Goal: Task Accomplishment & Management: Complete application form

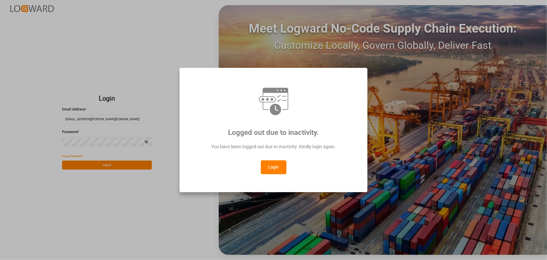
click at [273, 165] on button "Login" at bounding box center [274, 167] width 26 height 14
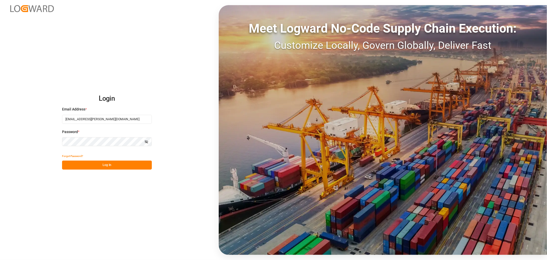
click at [77, 163] on button "Log In" at bounding box center [107, 164] width 90 height 9
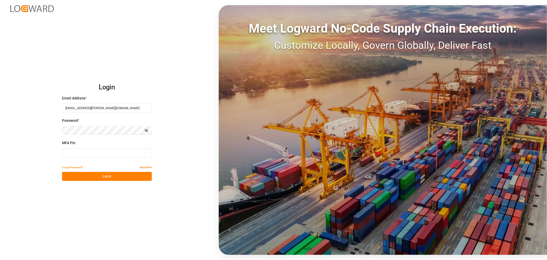
click at [123, 154] on input at bounding box center [107, 152] width 90 height 9
type input "344014"
click at [131, 176] on button "Log In" at bounding box center [107, 176] width 90 height 9
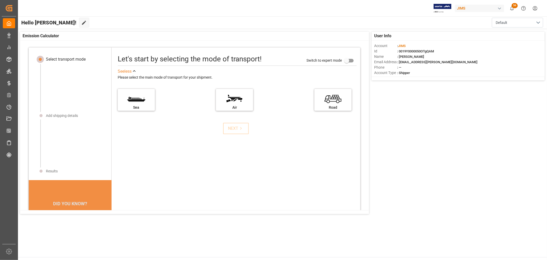
click at [273, 142] on div "Let's start by selecting the mode of transport! Switch to expert mode See less …" at bounding box center [236, 163] width 249 height 221
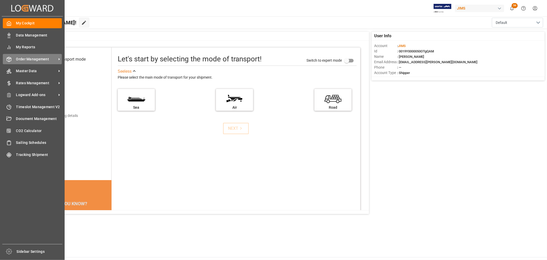
click at [20, 58] on span "Order Management" at bounding box center [36, 58] width 41 height 5
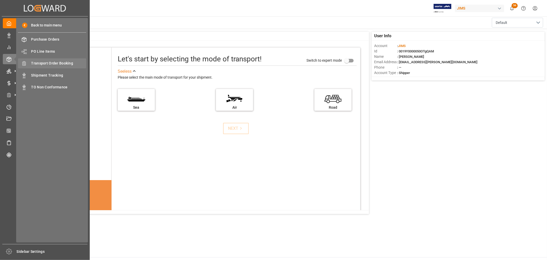
click at [48, 63] on span "Transport Order Booking" at bounding box center [58, 63] width 55 height 5
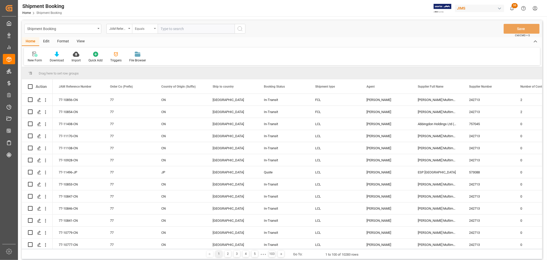
click at [154, 27] on div "Equals" at bounding box center [145, 29] width 26 height 10
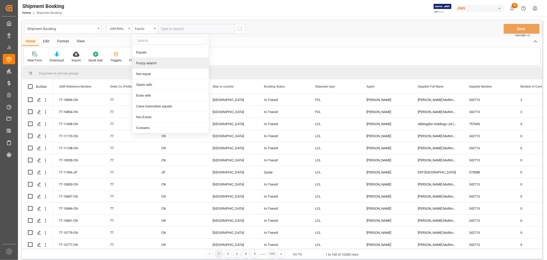
click at [157, 61] on div "Fuzzy search" at bounding box center [170, 63] width 76 height 11
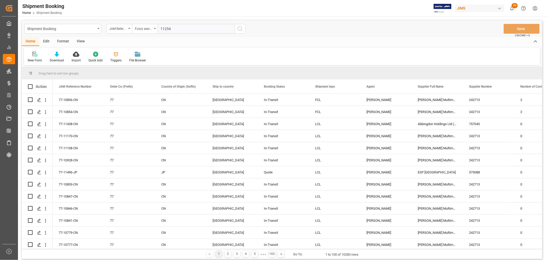
type input "11254"
click at [240, 27] on icon "search button" at bounding box center [240, 29] width 6 height 6
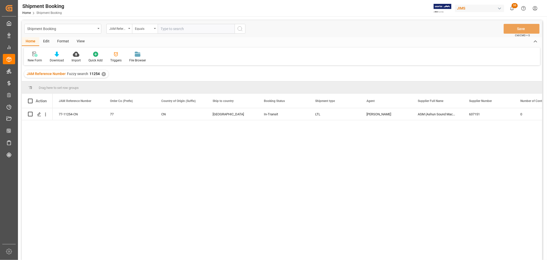
click at [247, 153] on div "77-11254-CN 77 CN Canada In-Transit LTL Shyamala Mantha ASM (Ashun Sound Machin…" at bounding box center [298, 185] width 490 height 155
click at [78, 40] on div "View" at bounding box center [81, 41] width 16 height 9
click at [36, 56] on div at bounding box center [33, 53] width 10 height 5
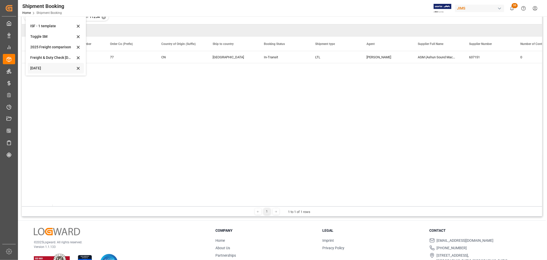
scroll to position [76, 0]
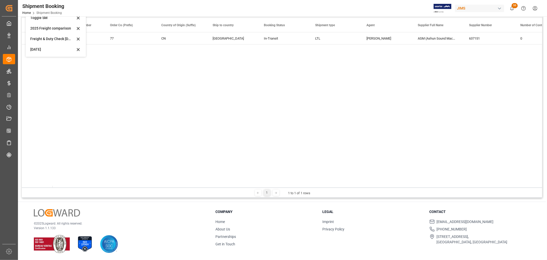
click at [36, 50] on div "Oct 2025" at bounding box center [52, 49] width 45 height 5
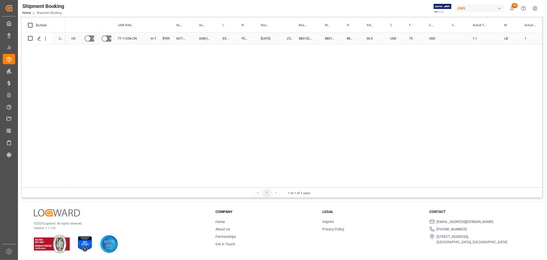
scroll to position [47, 0]
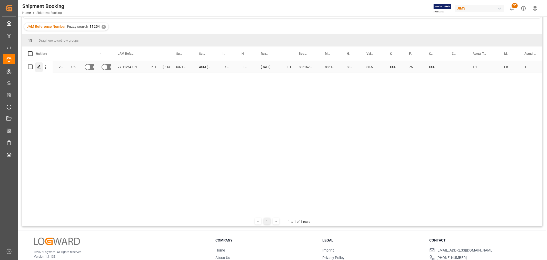
click at [39, 67] on polygon "Press SPACE to select this row." at bounding box center [39, 66] width 3 height 3
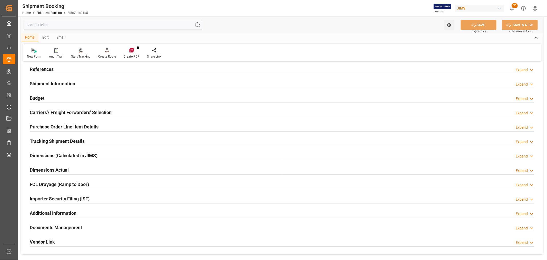
scroll to position [57, 0]
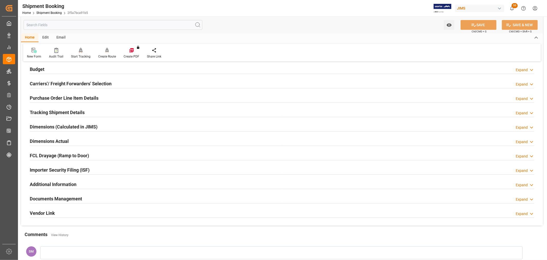
click at [53, 198] on h2 "Documents Management" at bounding box center [56, 198] width 52 height 7
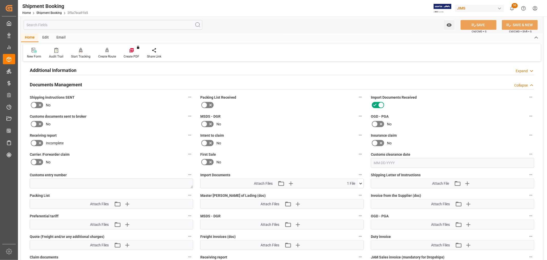
scroll to position [199, 0]
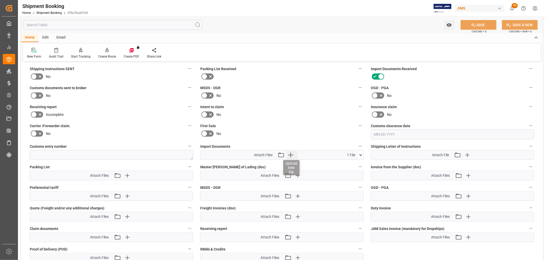
click at [273, 154] on icon "button" at bounding box center [291, 155] width 8 height 8
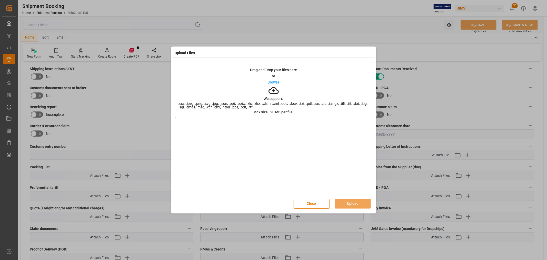
click at [273, 81] on p "Browse" at bounding box center [274, 82] width 12 height 4
click at [273, 201] on button "Upload" at bounding box center [353, 204] width 36 height 10
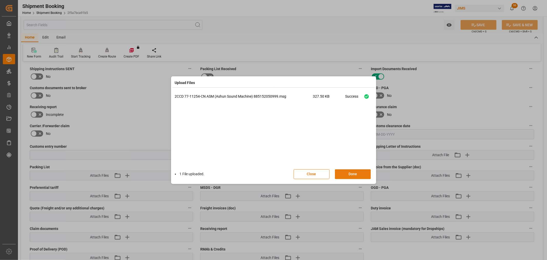
click at [273, 176] on button "Done" at bounding box center [353, 174] width 36 height 10
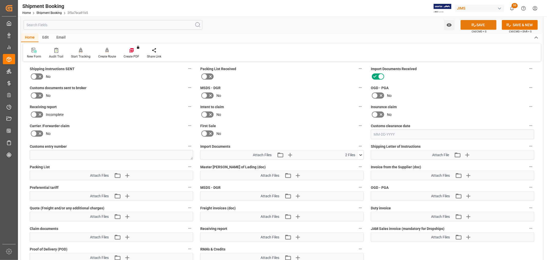
click at [273, 25] on button "SAVE" at bounding box center [479, 25] width 36 height 10
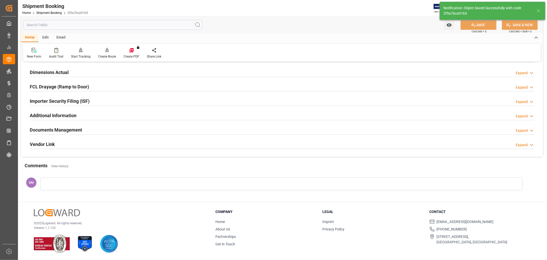
scroll to position [126, 0]
click at [63, 130] on h2 "Documents Management" at bounding box center [56, 129] width 52 height 7
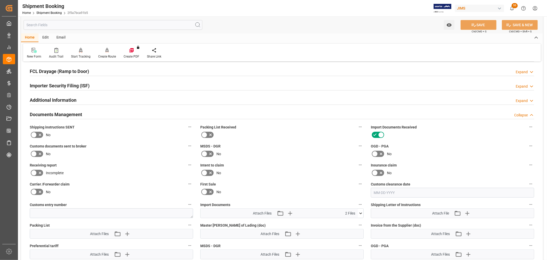
scroll to position [142, 0]
click at [36, 152] on icon at bounding box center [34, 152] width 6 height 6
click at [0, 0] on input "checkbox" at bounding box center [0, 0] width 0 height 0
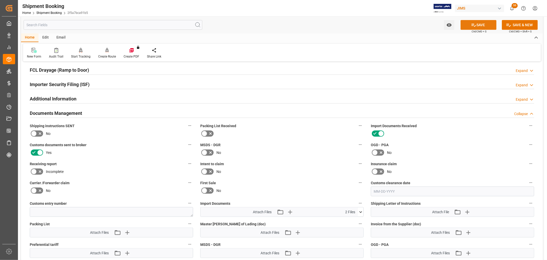
click at [273, 26] on button "SAVE" at bounding box center [479, 25] width 36 height 10
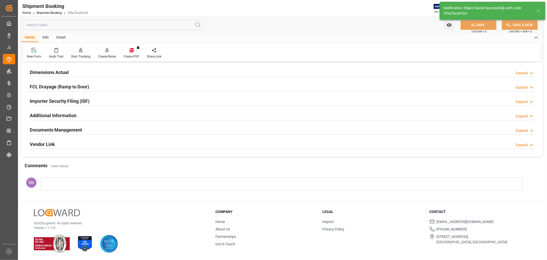
scroll to position [126, 0]
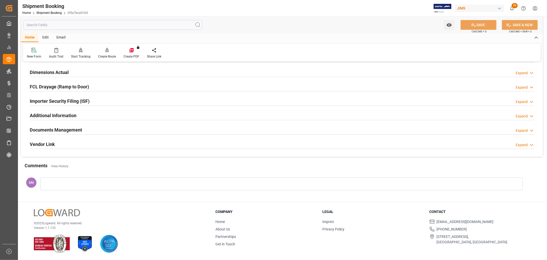
click at [71, 128] on h2 "Documents Management" at bounding box center [56, 129] width 52 height 7
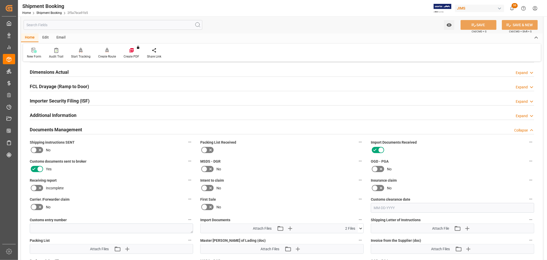
scroll to position [142, 0]
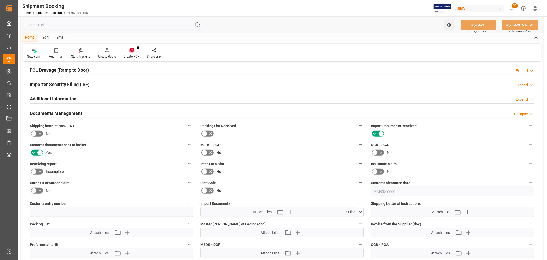
click at [273, 212] on icon at bounding box center [360, 211] width 5 height 5
click at [273, 230] on icon "button" at bounding box center [468, 232] width 8 height 8
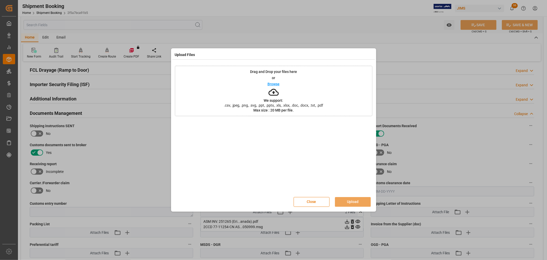
click at [273, 83] on p "Browse" at bounding box center [274, 84] width 12 height 4
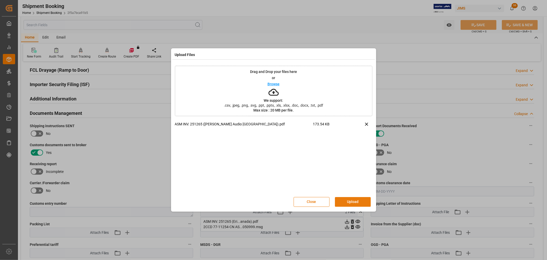
click at [273, 202] on button "Upload" at bounding box center [353, 202] width 36 height 10
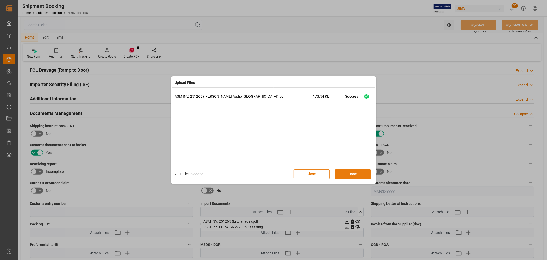
click at [273, 172] on button "Done" at bounding box center [353, 174] width 36 height 10
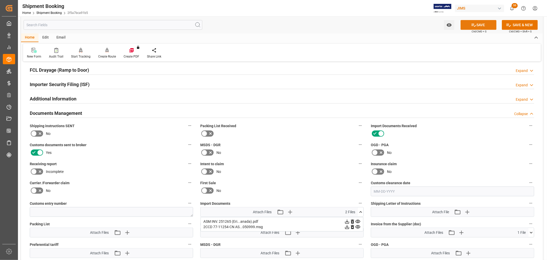
click at [273, 22] on button "SAVE" at bounding box center [479, 25] width 36 height 10
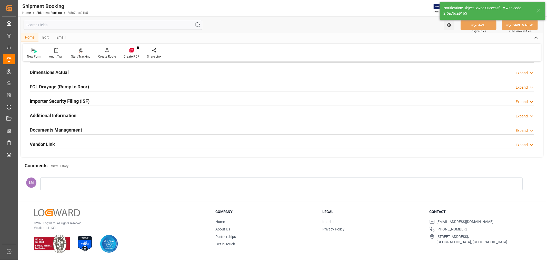
scroll to position [126, 0]
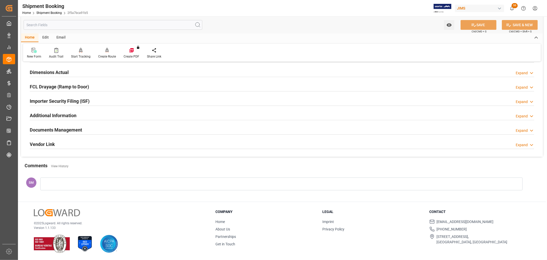
click at [66, 130] on h2 "Documents Management" at bounding box center [56, 129] width 52 height 7
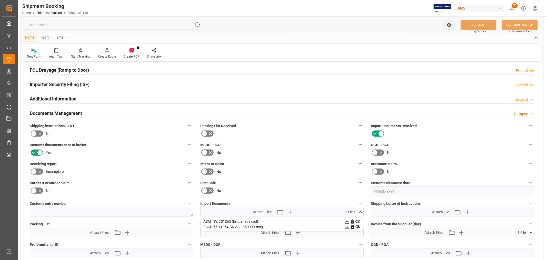
click at [229, 225] on div "2CCD 77-11254-CN AS...050999.msg" at bounding box center [282, 226] width 157 height 5
click at [273, 224] on icon at bounding box center [357, 226] width 5 height 5
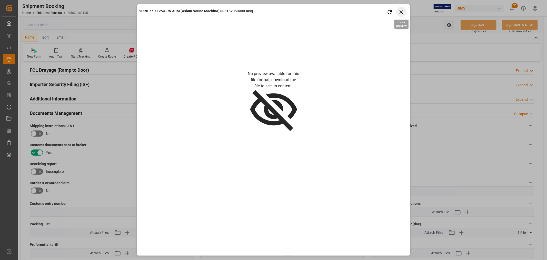
click at [273, 11] on icon "button" at bounding box center [402, 12] width 4 height 4
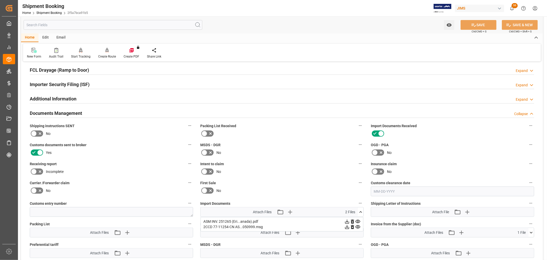
click at [273, 145] on label "OGD - PGA" at bounding box center [452, 144] width 163 height 7
click at [273, 145] on button "OGD - PGA" at bounding box center [531, 144] width 7 height 7
click at [9, 60] on div at bounding box center [273, 130] width 547 height 260
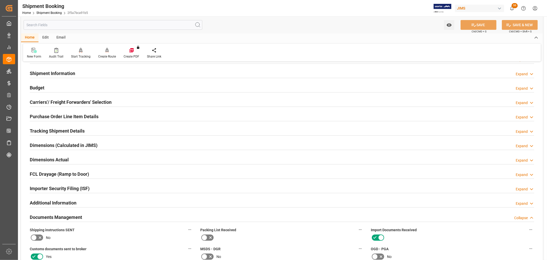
scroll to position [28, 0]
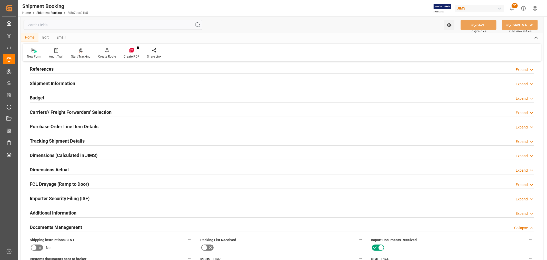
click at [42, 127] on h2 "Purchase Order Line Item Details" at bounding box center [64, 126] width 69 height 7
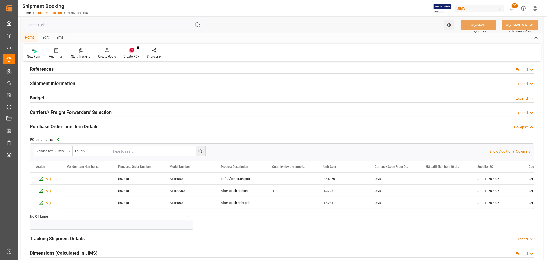
click at [55, 14] on link "Shipment Booking" at bounding box center [48, 13] width 25 height 4
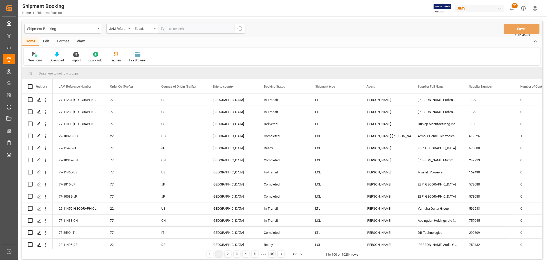
click at [156, 27] on div "Equals" at bounding box center [145, 29] width 26 height 10
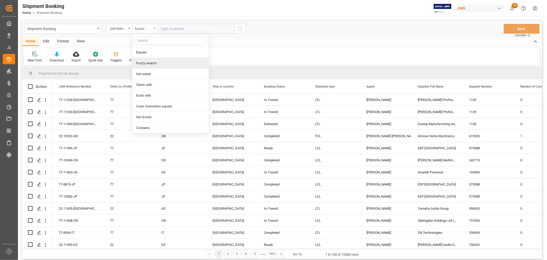
click at [153, 62] on div "Fuzzy search" at bounding box center [170, 63] width 76 height 11
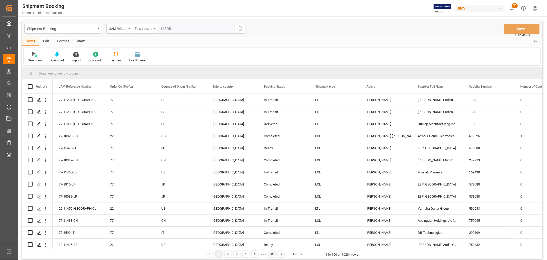
type input "11305"
click at [240, 30] on icon "search button" at bounding box center [240, 29] width 6 height 6
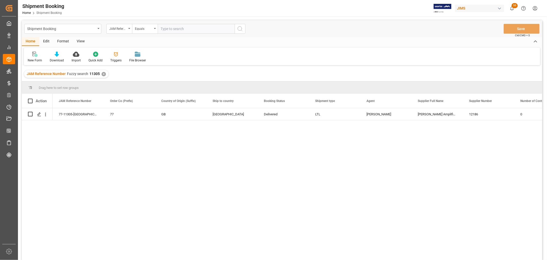
click at [82, 38] on div "View" at bounding box center [81, 41] width 16 height 9
click at [36, 58] on div "Default" at bounding box center [33, 60] width 10 height 5
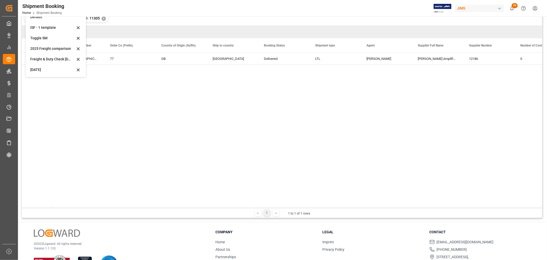
scroll to position [57, 0]
click at [40, 67] on div "Oct 2025" at bounding box center [52, 67] width 45 height 5
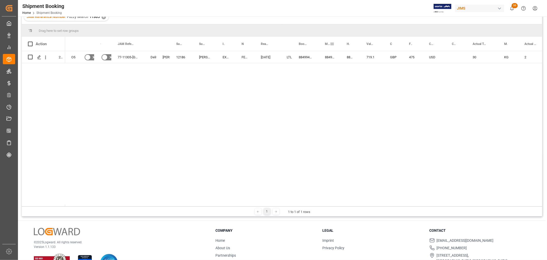
drag, startPoint x: 319, startPoint y: 42, endPoint x: 330, endPoint y: 42, distance: 10.8
click at [273, 42] on div "Master [PERSON_NAME] of Lading Number" at bounding box center [330, 44] width 22 height 14
drag, startPoint x: 318, startPoint y: 42, endPoint x: 334, endPoint y: 42, distance: 15.9
click at [273, 42] on div at bounding box center [335, 44] width 2 height 14
click at [271, 121] on div "O5 No No 77-11305-GB Delivered Shyamala Mantha 12186 Marshall Amplification plc…" at bounding box center [303, 128] width 477 height 155
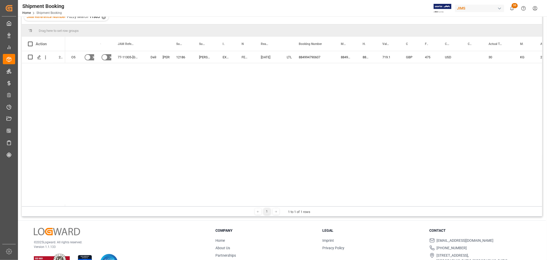
click at [240, 161] on div "O5 No No 77-11305-GB Delivered Shyamala Mantha 12186 Marshall Amplification plc…" at bounding box center [303, 128] width 477 height 155
click at [41, 57] on icon "Press SPACE to select this row." at bounding box center [39, 57] width 4 height 4
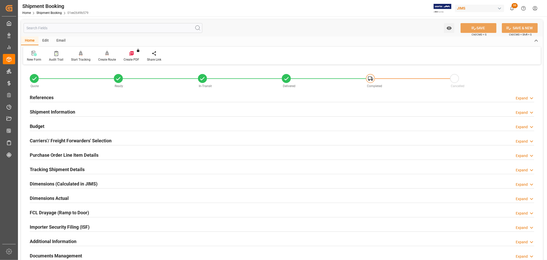
scroll to position [85, 0]
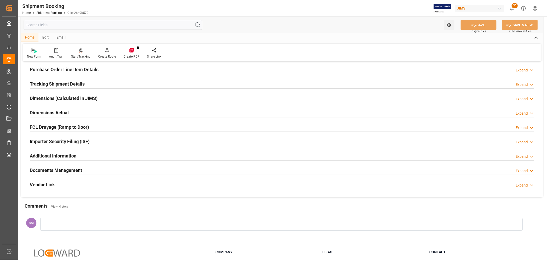
click at [41, 172] on h2 "Documents Management" at bounding box center [56, 170] width 52 height 7
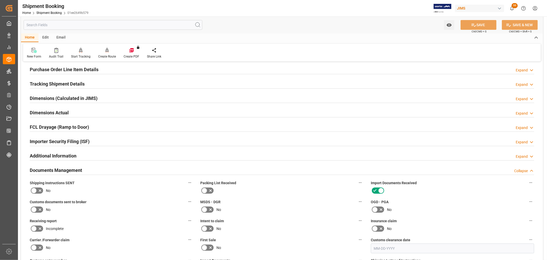
click at [28, 209] on div "Customs documents sent to broker No" at bounding box center [111, 205] width 171 height 19
click at [35, 209] on icon at bounding box center [34, 209] width 6 height 6
click at [0, 0] on input "checkbox" at bounding box center [0, 0] width 0 height 0
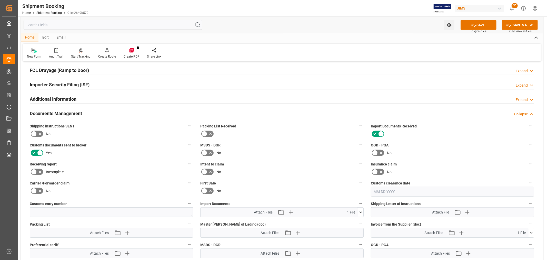
scroll to position [142, 0]
click at [273, 210] on icon "button" at bounding box center [291, 212] width 8 height 8
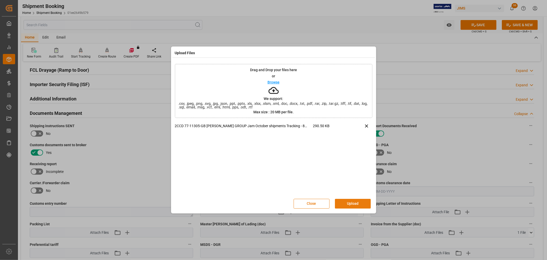
click at [273, 203] on button "Upload" at bounding box center [353, 204] width 36 height 10
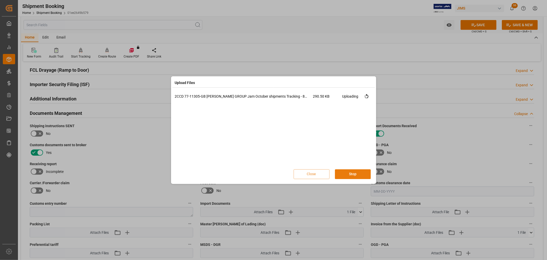
click at [273, 175] on button "Stop" at bounding box center [353, 174] width 36 height 10
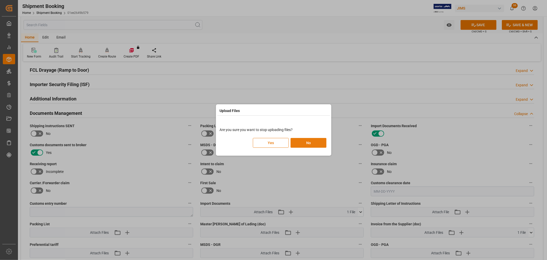
click at [273, 143] on button "No" at bounding box center [309, 143] width 36 height 10
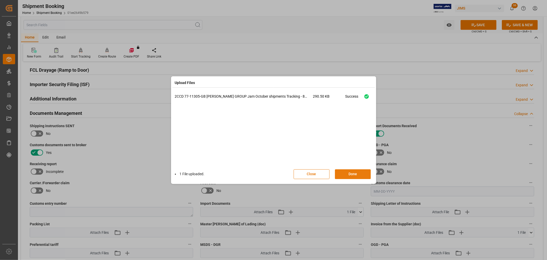
click at [273, 173] on button "Done" at bounding box center [353, 174] width 36 height 10
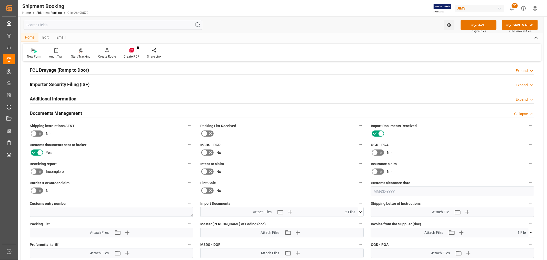
click at [273, 210] on icon at bounding box center [360, 211] width 5 height 5
click at [273, 24] on button "SAVE" at bounding box center [479, 25] width 36 height 10
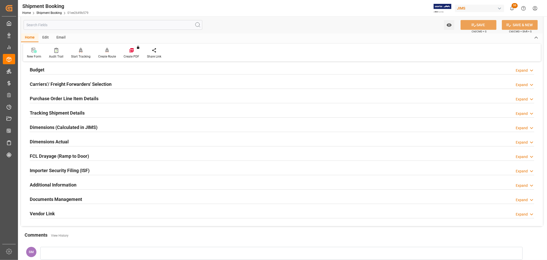
scroll to position [57, 0]
click at [72, 198] on h2 "Documents Management" at bounding box center [56, 198] width 52 height 7
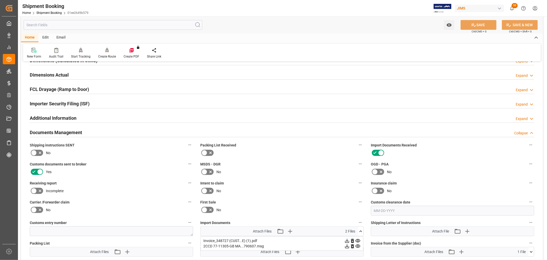
scroll to position [114, 0]
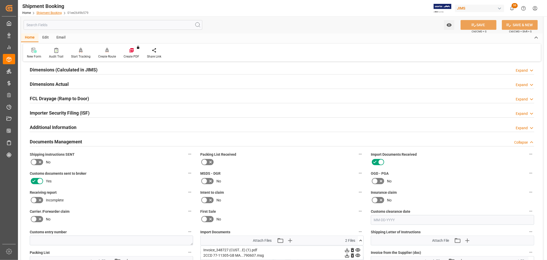
click at [44, 12] on link "Shipment Booking" at bounding box center [48, 13] width 25 height 4
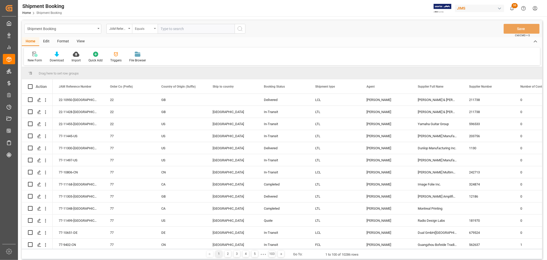
click at [158, 28] on div "Equals" at bounding box center [145, 29] width 26 height 10
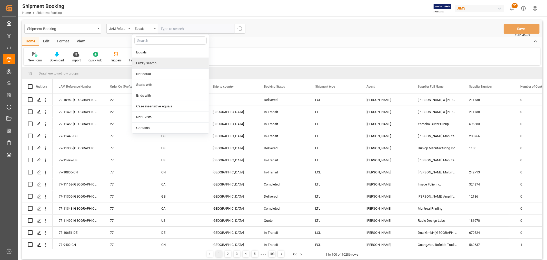
click at [159, 65] on div "Fuzzy search" at bounding box center [170, 63] width 76 height 11
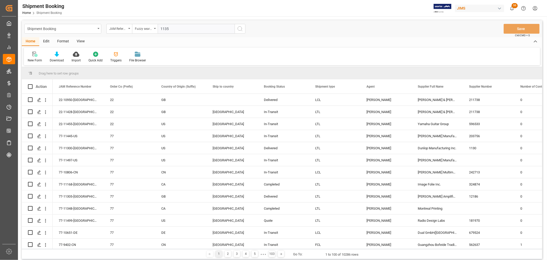
type input "11353"
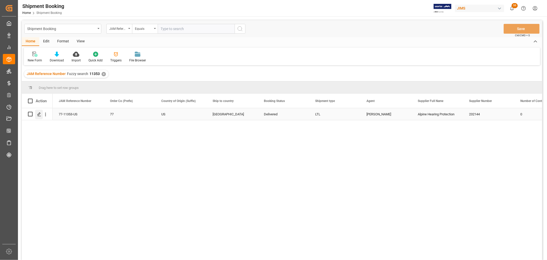
click at [40, 113] on polygon "Press SPACE to select this row." at bounding box center [39, 113] width 3 height 3
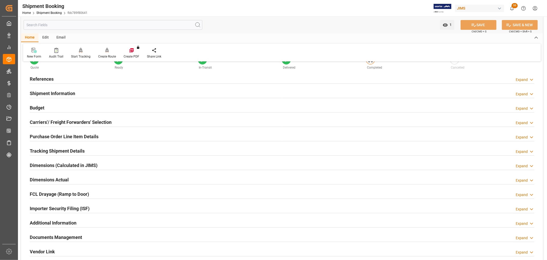
scroll to position [28, 0]
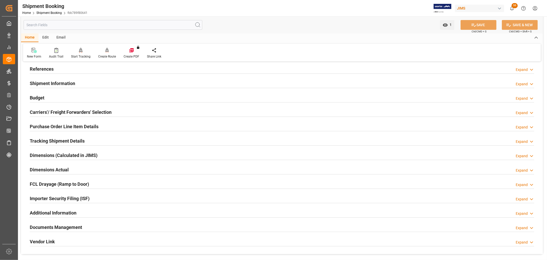
click at [62, 230] on h2 "Documents Management" at bounding box center [56, 227] width 52 height 7
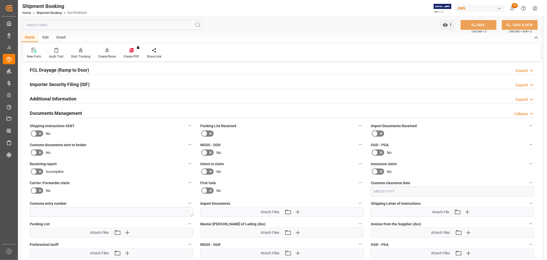
scroll to position [171, 0]
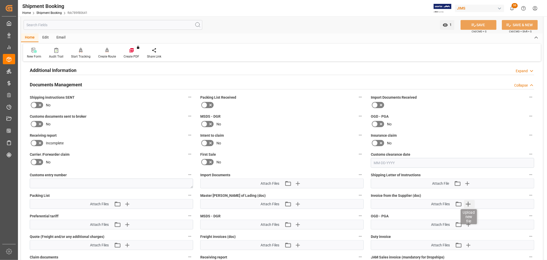
click at [273, 202] on icon "button" at bounding box center [468, 203] width 5 height 5
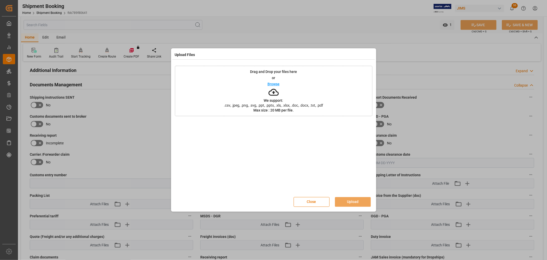
click at [270, 84] on p "Browse" at bounding box center [274, 84] width 12 height 4
click at [273, 200] on button "Upload" at bounding box center [353, 202] width 36 height 10
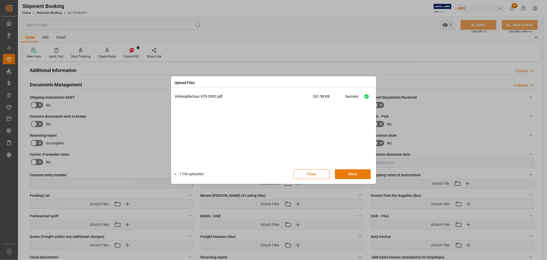
click at [273, 175] on button "Done" at bounding box center [353, 174] width 36 height 10
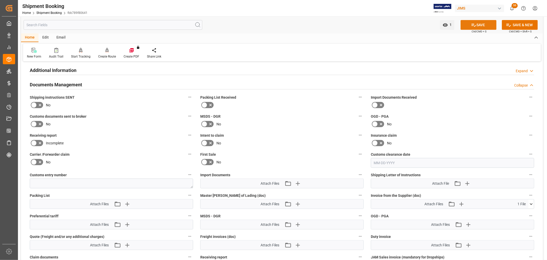
click at [273, 22] on button "SAVE" at bounding box center [479, 25] width 36 height 10
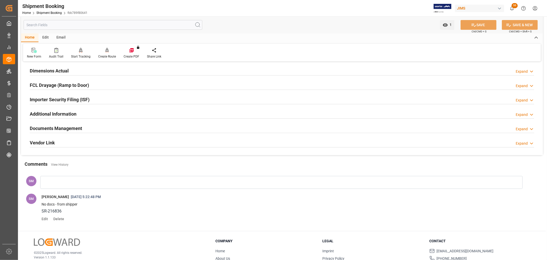
scroll to position [100, 0]
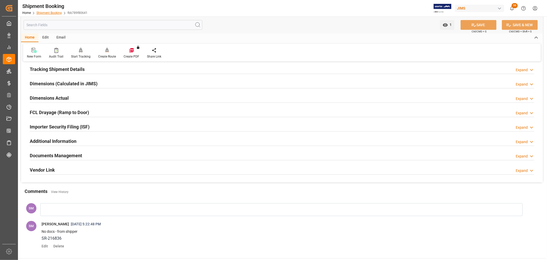
click at [48, 12] on link "Shipment Booking" at bounding box center [48, 13] width 25 height 4
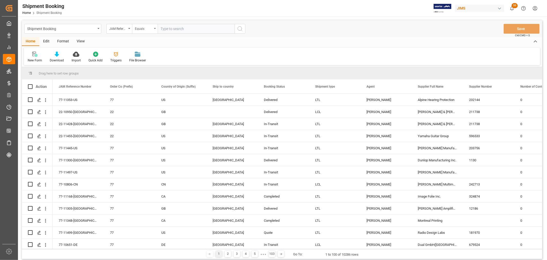
click at [157, 26] on div "Equals" at bounding box center [145, 29] width 26 height 10
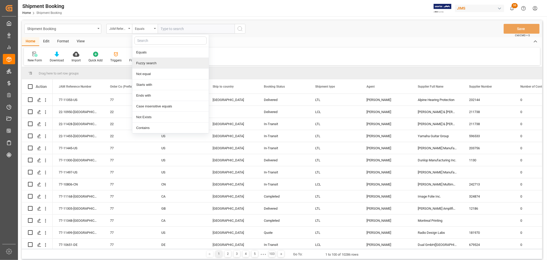
click at [143, 60] on div "Fuzzy search" at bounding box center [170, 63] width 76 height 11
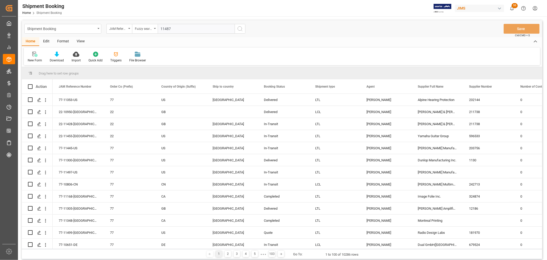
type input "11487"
click at [240, 30] on circle "search button" at bounding box center [240, 28] width 4 height 4
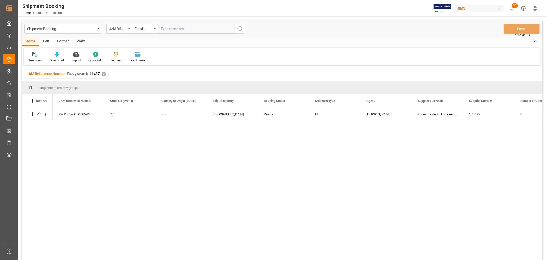
click at [96, 143] on div "77-11487-GB 77 GB Canada Ready LTL Shyamala Mantha Focusrite Audio Engineering …" at bounding box center [298, 185] width 490 height 155
click at [81, 40] on div "View" at bounding box center [81, 41] width 16 height 9
click at [34, 58] on div "Default" at bounding box center [33, 60] width 10 height 5
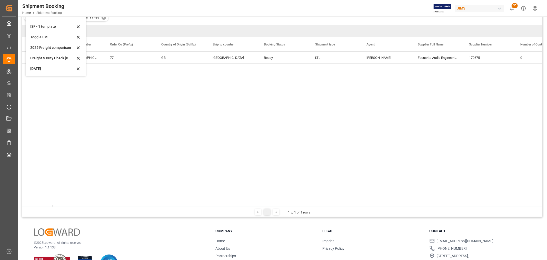
scroll to position [57, 0]
click at [41, 67] on div "Oct 2025" at bounding box center [52, 67] width 45 height 5
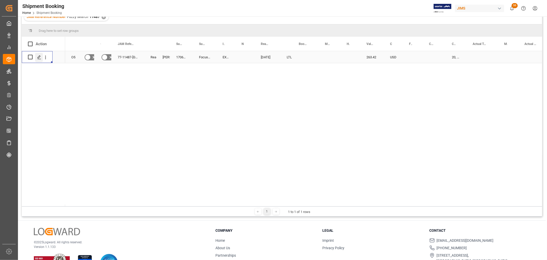
click at [39, 57] on polygon "Press SPACE to select this row." at bounding box center [39, 56] width 3 height 3
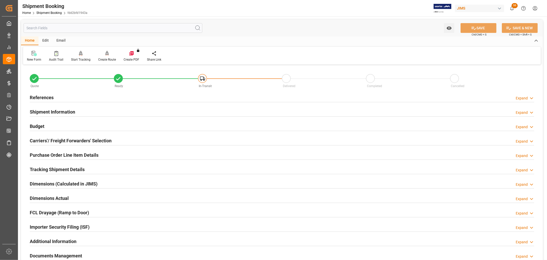
click at [50, 140] on h2 "Carriers'/ Freight Forwarders' Selection" at bounding box center [71, 140] width 82 height 7
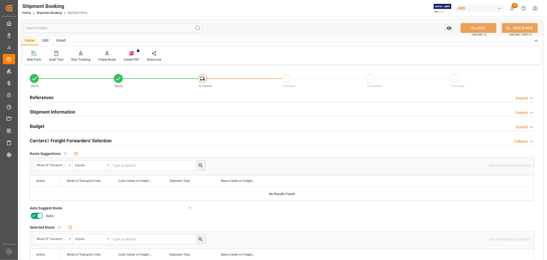
click at [37, 215] on icon at bounding box center [40, 215] width 6 height 6
click at [0, 0] on input "checkbox" at bounding box center [0, 0] width 0 height 0
click at [44, 96] on h2 "References" at bounding box center [42, 97] width 24 height 7
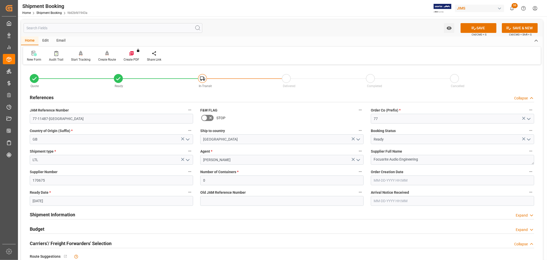
click at [44, 96] on h2 "References" at bounding box center [42, 97] width 24 height 7
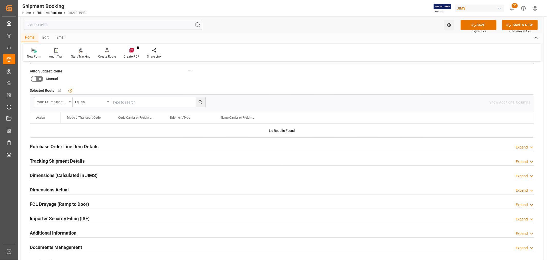
scroll to position [142, 0]
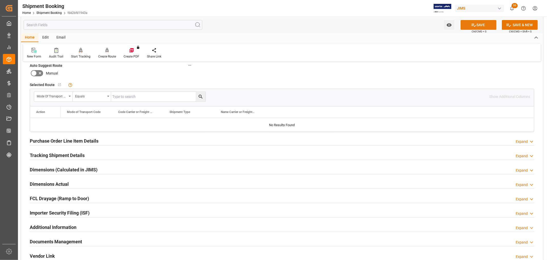
click at [273, 24] on button "SAVE" at bounding box center [479, 25] width 36 height 10
click at [108, 52] on div at bounding box center [107, 49] width 18 height 5
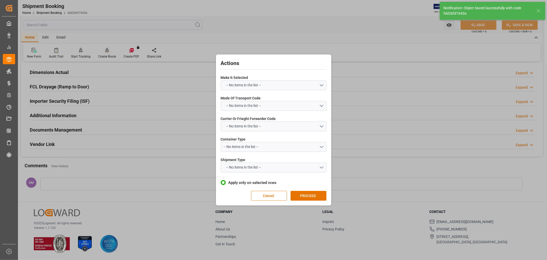
scroll to position [14, 0]
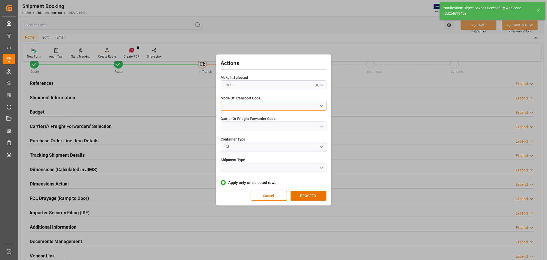
click at [235, 106] on button "open menu" at bounding box center [274, 106] width 106 height 10
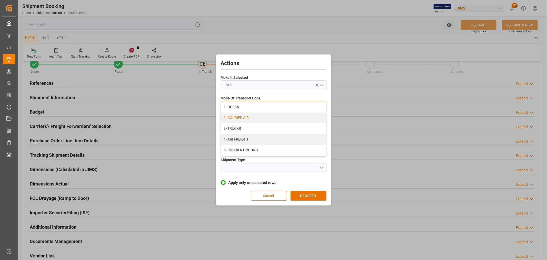
click at [242, 115] on div "2- COURIER AIR" at bounding box center [273, 117] width 105 height 11
click at [233, 124] on button "open menu" at bounding box center [274, 126] width 106 height 10
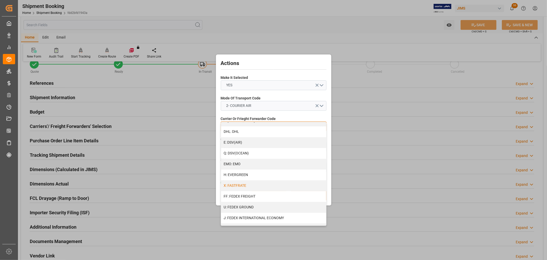
scroll to position [114, 0]
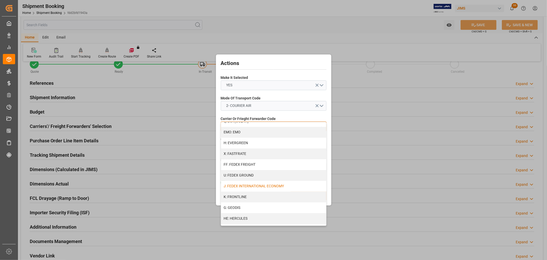
click at [245, 183] on div "J: FEDEX INTERNATIONAL ECONOMY" at bounding box center [273, 186] width 105 height 11
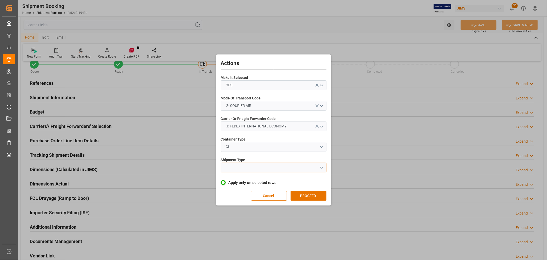
click at [241, 164] on button "open menu" at bounding box center [274, 167] width 106 height 10
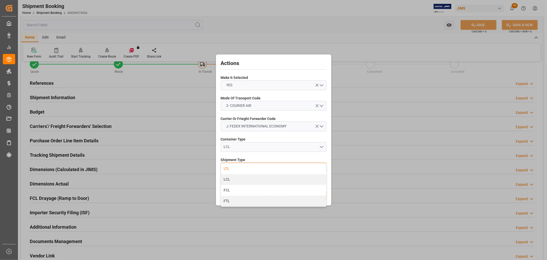
click at [232, 168] on div "LTL" at bounding box center [273, 168] width 105 height 11
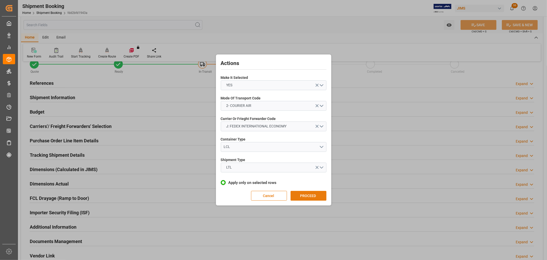
click at [273, 194] on button "PROCEED" at bounding box center [309, 196] width 36 height 10
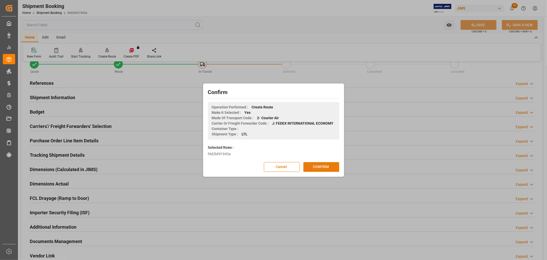
click at [273, 163] on button "CONFIRM" at bounding box center [322, 167] width 36 height 10
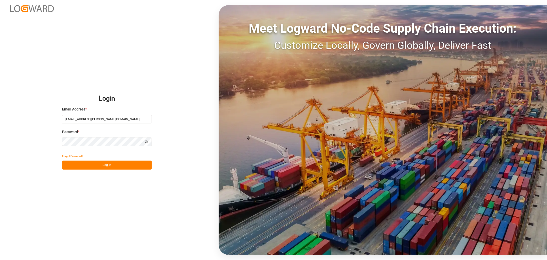
click at [111, 165] on button "Log In" at bounding box center [107, 164] width 90 height 9
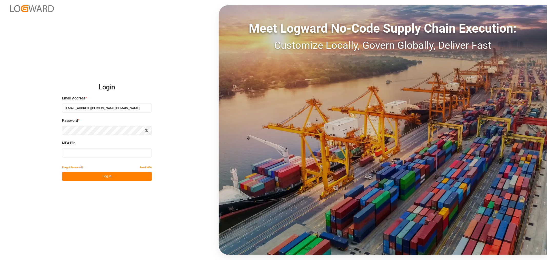
click at [83, 151] on input at bounding box center [107, 152] width 90 height 9
type input "773439"
click at [101, 177] on button "Log In" at bounding box center [107, 176] width 90 height 9
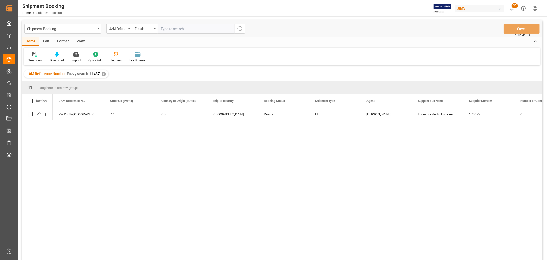
click at [78, 39] on div "View" at bounding box center [81, 41] width 16 height 9
click at [33, 56] on icon at bounding box center [32, 54] width 5 height 5
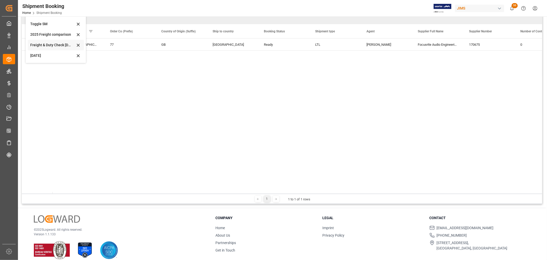
scroll to position [76, 0]
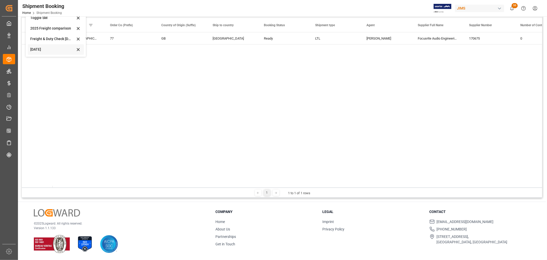
click at [43, 49] on div "Oct 2025" at bounding box center [52, 49] width 45 height 5
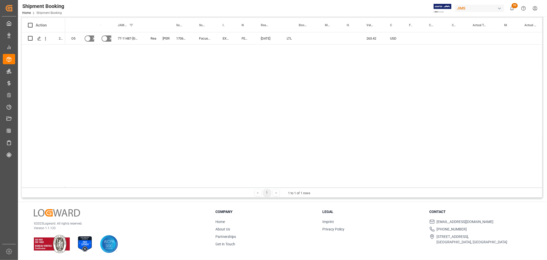
drag, startPoint x: 302, startPoint y: 75, endPoint x: 302, endPoint y: 59, distance: 15.7
click at [302, 73] on div "O5 No No 77-11487-GB Ready Shyamala Mantha 170675 Focusrite Audio Engineering E…" at bounding box center [303, 109] width 477 height 155
click at [305, 34] on div "Press SPACE to select this row." at bounding box center [306, 38] width 26 height 12
click at [307, 36] on input "Press SPACE to select this row." at bounding box center [306, 41] width 18 height 10
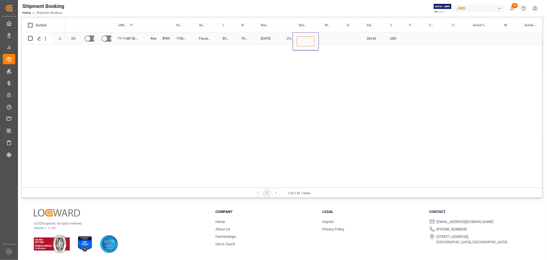
paste input "394184601813"
type input "394184601813"
drag, startPoint x: 337, startPoint y: 44, endPoint x: 337, endPoint y: 40, distance: 4.4
click at [337, 43] on div "Press SPACE to select this row." at bounding box center [330, 38] width 22 height 12
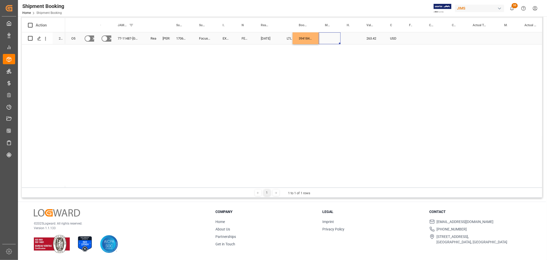
click at [304, 38] on div "394184601813" at bounding box center [306, 38] width 26 height 12
drag, startPoint x: 317, startPoint y: 42, endPoint x: 348, endPoint y: 38, distance: 30.4
drag, startPoint x: 320, startPoint y: 52, endPoint x: 312, endPoint y: 37, distance: 17.3
click at [320, 53] on div "O5 No No 77-11487-GB Ready Shyamala Mantha 170675 Focusrite Audio Engineering E…" at bounding box center [303, 109] width 477 height 155
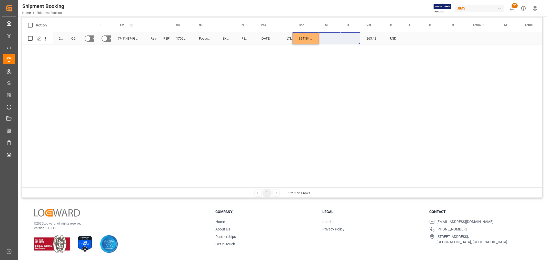
click at [312, 37] on div "394184601813" at bounding box center [306, 38] width 26 height 12
drag, startPoint x: 318, startPoint y: 43, endPoint x: 355, endPoint y: 39, distance: 36.7
click at [347, 58] on div "O5 No No 77-11487-GB Ready Shyamala Mantha 170675 Focusrite Audio Engineering E…" at bounding box center [303, 109] width 477 height 155
click at [410, 37] on div "Press SPACE to select this row." at bounding box center [413, 38] width 20 height 12
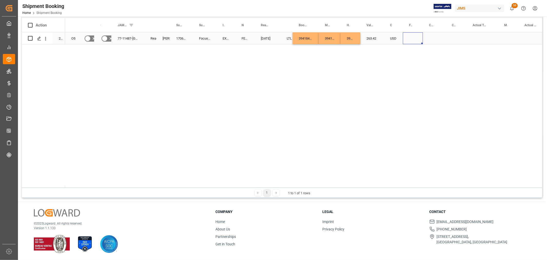
click at [410, 37] on div "Press SPACE to select this row." at bounding box center [413, 38] width 20 height 12
click at [412, 38] on input "Press SPACE to select this row." at bounding box center [413, 41] width 12 height 10
type input "0.00"
click at [438, 39] on div "Press SPACE to select this row." at bounding box center [434, 38] width 23 height 12
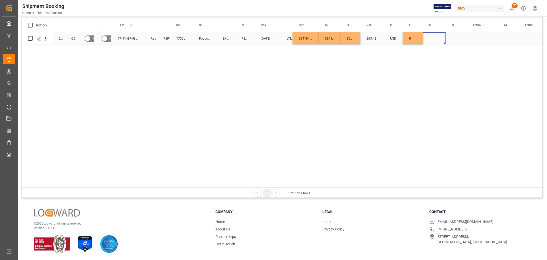
click at [434, 38] on div "Press SPACE to select this row." at bounding box center [434, 38] width 23 height 12
click at [436, 38] on input "Press SPACE to select this row." at bounding box center [434, 41] width 15 height 10
type input "USD"
click at [456, 37] on div "Press SPACE to select this row." at bounding box center [456, 38] width 21 height 12
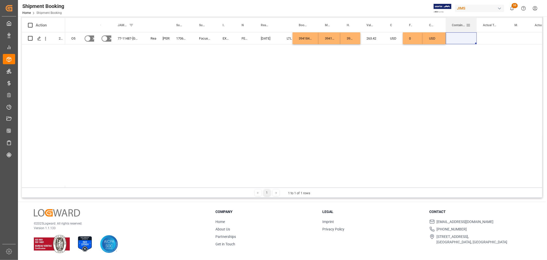
drag, startPoint x: 466, startPoint y: 24, endPoint x: 476, endPoint y: 24, distance: 10.3
click at [476, 24] on div at bounding box center [477, 25] width 2 height 14
click at [487, 35] on div "Press SPACE to select this row." at bounding box center [493, 38] width 32 height 12
click at [489, 37] on div "Press SPACE to select this row." at bounding box center [493, 38] width 32 height 12
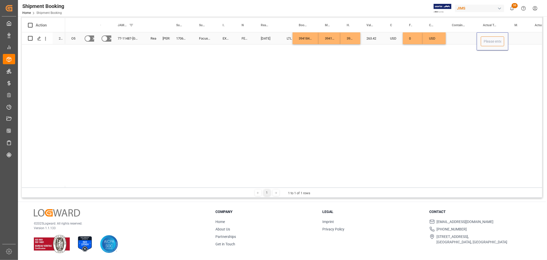
click at [491, 38] on input "Press SPACE to select this row." at bounding box center [492, 41] width 23 height 10
type input "1.32"
click at [520, 39] on icon "open menu" at bounding box center [519, 41] width 6 height 6
click at [519, 72] on div "LB" at bounding box center [519, 74] width 12 height 18
type input "LB"
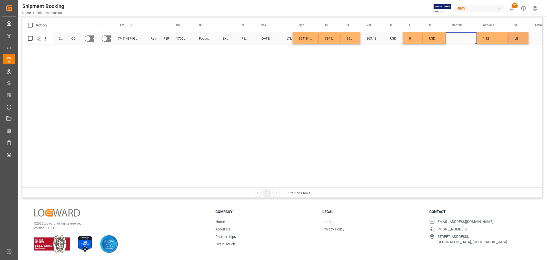
click at [464, 40] on div "Press SPACE to select this row." at bounding box center [461, 38] width 31 height 12
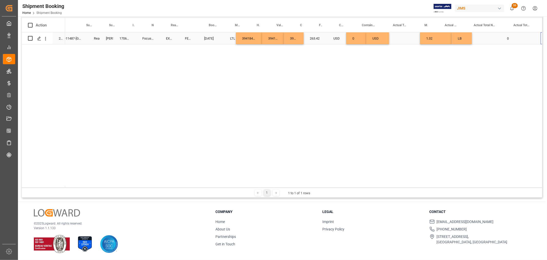
scroll to position [0, 90]
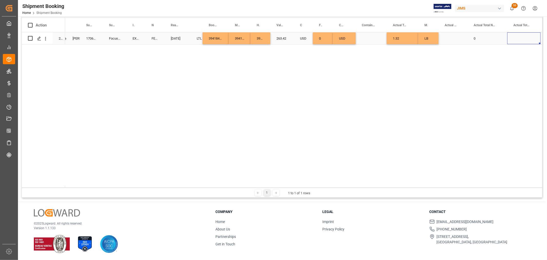
click at [455, 37] on div "Press SPACE to select this row." at bounding box center [453, 38] width 29 height 12
click at [456, 39] on input "Press SPACE to select this row." at bounding box center [453, 41] width 21 height 10
type input "1"
click at [502, 36] on div "0" at bounding box center [488, 38] width 40 height 12
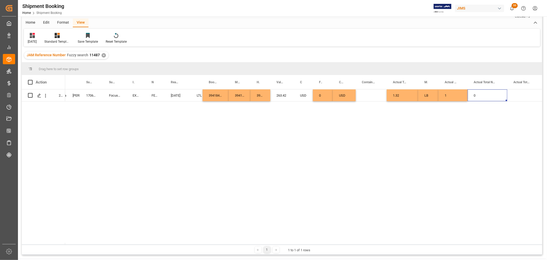
scroll to position [0, 0]
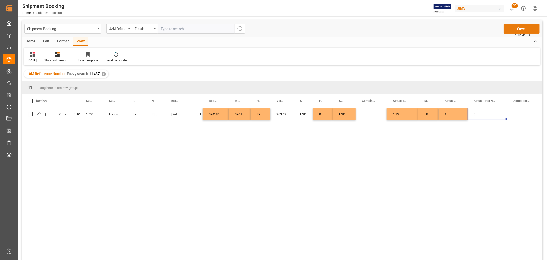
click at [522, 26] on button "Save" at bounding box center [522, 29] width 36 height 10
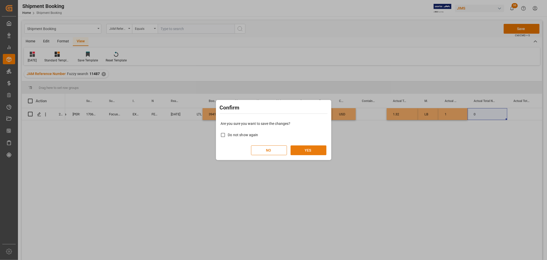
click at [311, 145] on button "YES" at bounding box center [309, 150] width 36 height 10
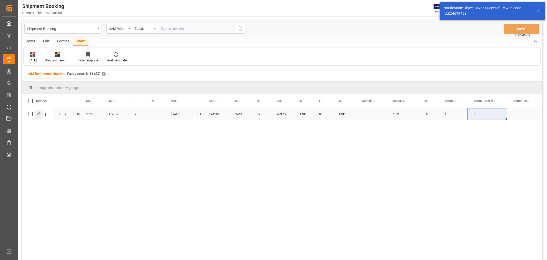
click at [40, 113] on icon "Press SPACE to select this row." at bounding box center [39, 114] width 4 height 4
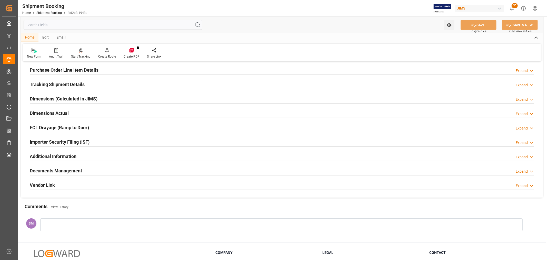
scroll to position [85, 0]
click at [70, 171] on h2 "Documents Management" at bounding box center [56, 170] width 52 height 7
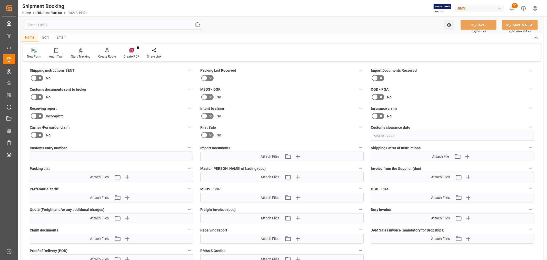
scroll to position [199, 0]
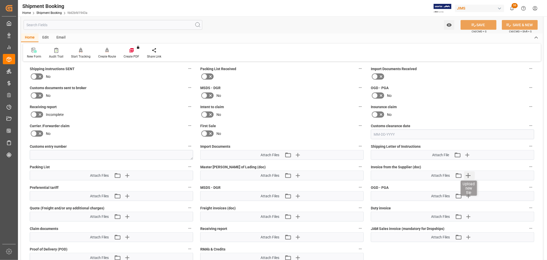
click at [467, 173] on icon "button" at bounding box center [468, 175] width 5 height 5
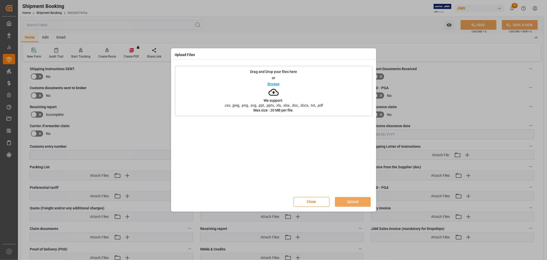
click at [275, 84] on p "Browse" at bounding box center [274, 84] width 12 height 4
click at [364, 201] on button "Upload" at bounding box center [353, 202] width 36 height 10
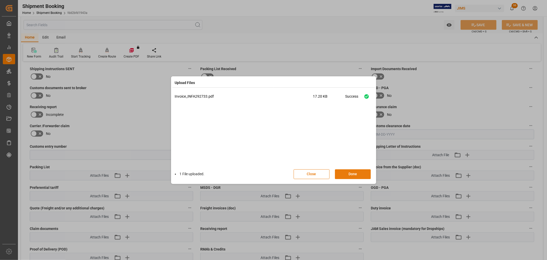
click at [347, 173] on button "Done" at bounding box center [353, 174] width 36 height 10
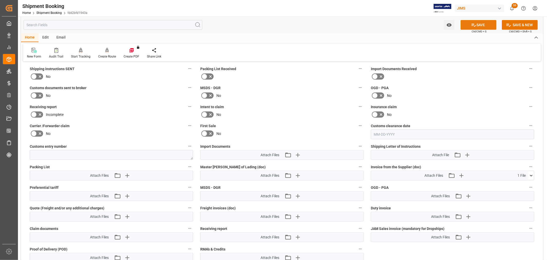
click at [477, 21] on button "SAVE" at bounding box center [479, 25] width 36 height 10
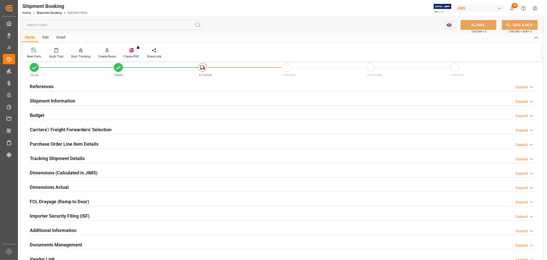
scroll to position [28, 0]
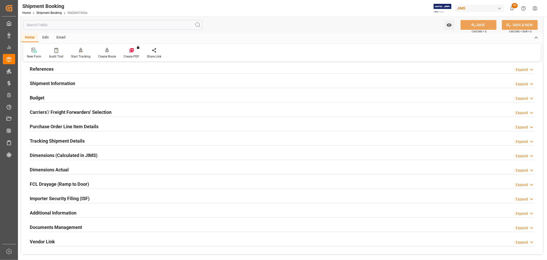
click at [37, 96] on h2 "Budget" at bounding box center [37, 97] width 15 height 7
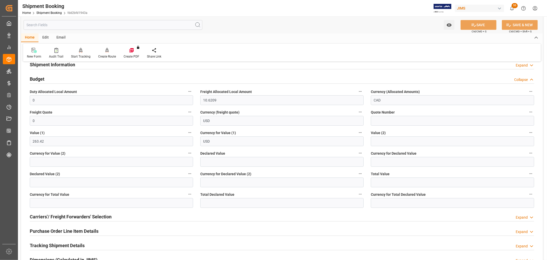
scroll to position [57, 0]
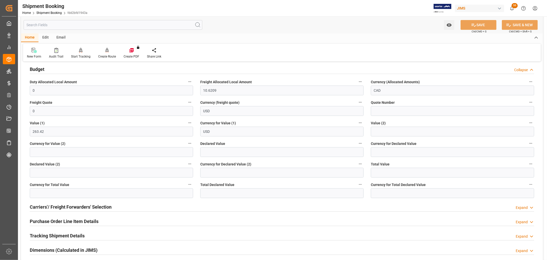
click at [60, 220] on h2 "Purchase Order Line Item Details" at bounding box center [64, 221] width 69 height 7
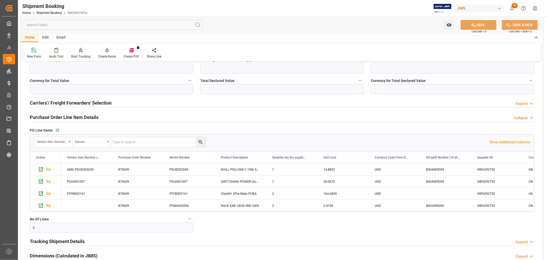
scroll to position [171, 0]
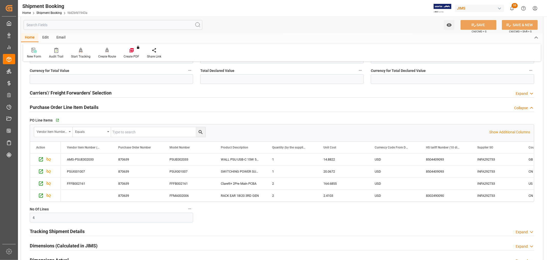
click at [60, 229] on h2 "Tracking Shipment Details" at bounding box center [57, 231] width 55 height 7
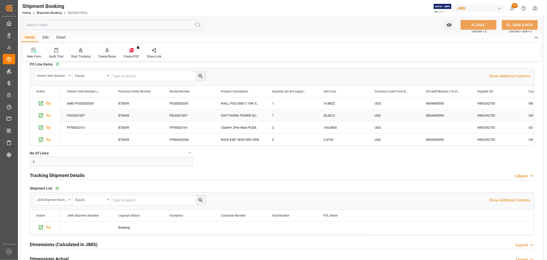
scroll to position [228, 0]
click at [55, 187] on icon "button" at bounding box center [56, 187] width 3 height 3
click at [46, 13] on link "Shipment Booking" at bounding box center [48, 13] width 25 height 4
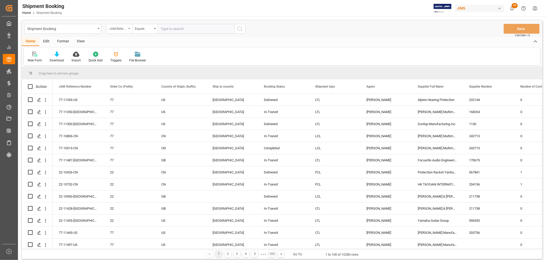
click at [129, 28] on icon "open menu" at bounding box center [129, 28] width 2 height 1
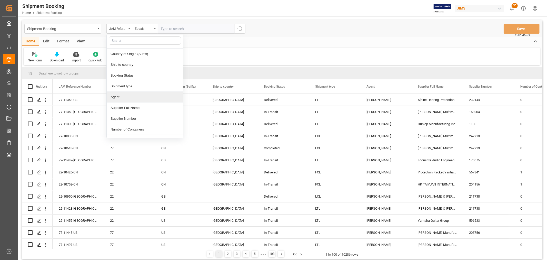
scroll to position [28, 0]
click at [133, 112] on div "Supplier Number" at bounding box center [145, 110] width 76 height 11
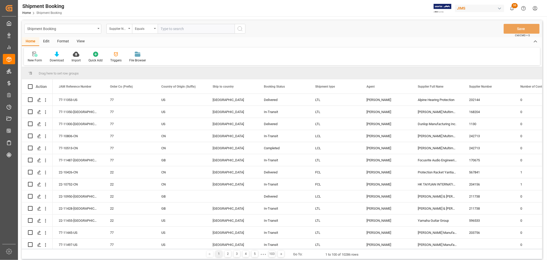
click at [171, 27] on input "text" at bounding box center [196, 29] width 77 height 10
type input "272467"
click at [243, 24] on button "search button" at bounding box center [240, 29] width 11 height 10
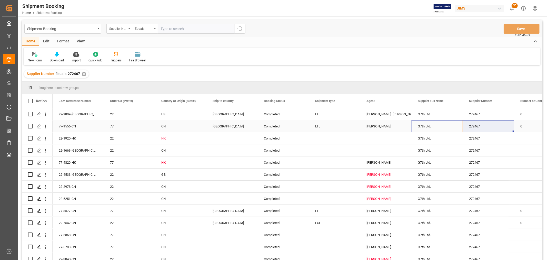
drag, startPoint x: 423, startPoint y: 127, endPoint x: 478, endPoint y: 130, distance: 55.7
click at [96, 100] on span at bounding box center [95, 101] width 5 height 5
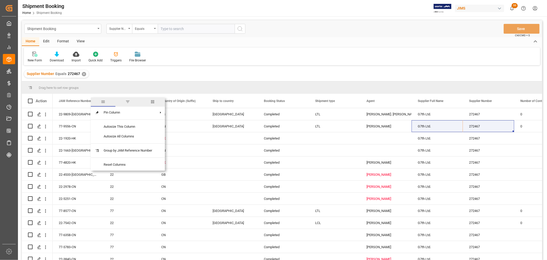
click at [129, 101] on span "filter" at bounding box center [127, 101] width 5 height 5
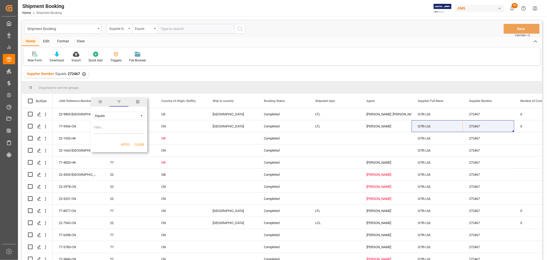
click at [142, 114] on span "Filtering operator" at bounding box center [141, 115] width 5 height 5
click at [107, 157] on span "Starts with" at bounding box center [103, 157] width 16 height 4
click at [101, 130] on input "Filter Value" at bounding box center [119, 128] width 50 height 10
type input "77"
click at [129, 142] on button "Apply" at bounding box center [125, 144] width 9 height 5
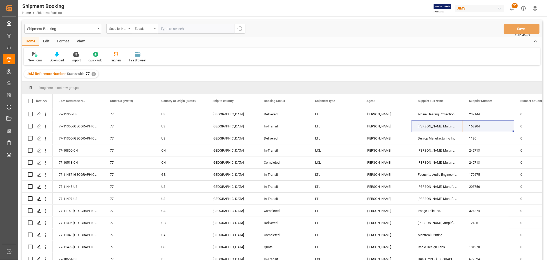
click at [156, 28] on icon "open menu" at bounding box center [155, 28] width 2 height 1
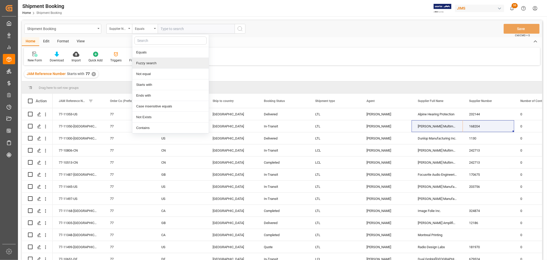
click at [150, 63] on div "Fuzzy search" at bounding box center [170, 63] width 76 height 11
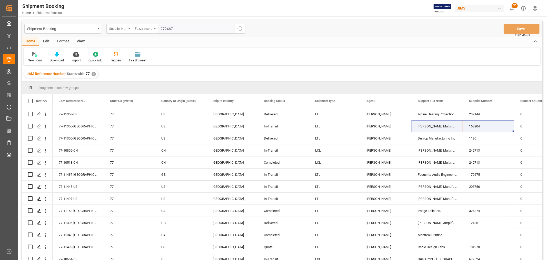
type input "272467"
click at [239, 29] on icon "search button" at bounding box center [240, 29] width 6 height 6
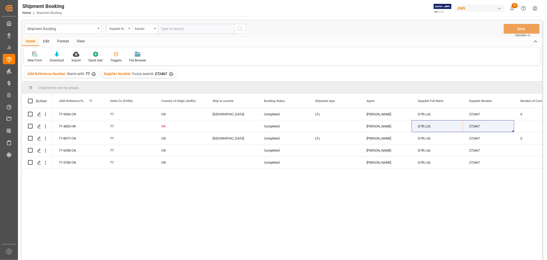
click at [368, 179] on div "77-9556-CN 77 CN Canada Completed LTL Shyamala Mantha G7th Ltd. 272467 0 77-482…" at bounding box center [298, 185] width 490 height 155
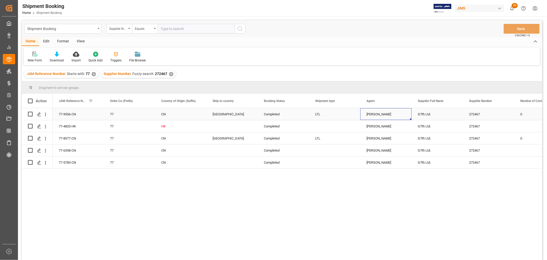
click at [381, 114] on div "[PERSON_NAME]" at bounding box center [386, 114] width 39 height 12
drag, startPoint x: 426, startPoint y: 114, endPoint x: 496, endPoint y: 115, distance: 70.1
click at [327, 156] on div "Press SPACE to select this row." at bounding box center [334, 150] width 51 height 12
click at [81, 38] on div "View" at bounding box center [81, 41] width 16 height 9
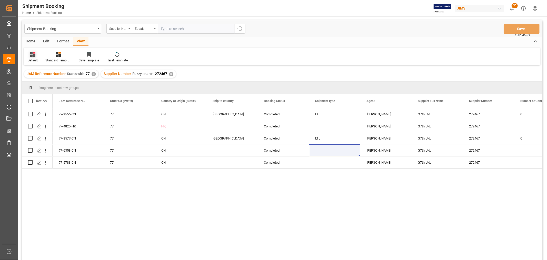
click at [34, 55] on icon at bounding box center [32, 54] width 5 height 5
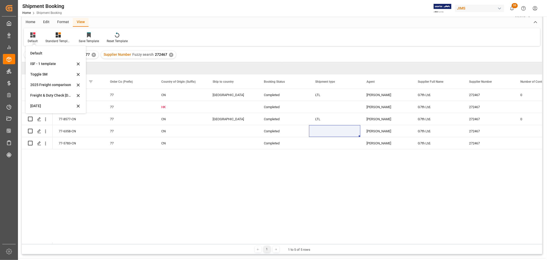
scroll to position [57, 0]
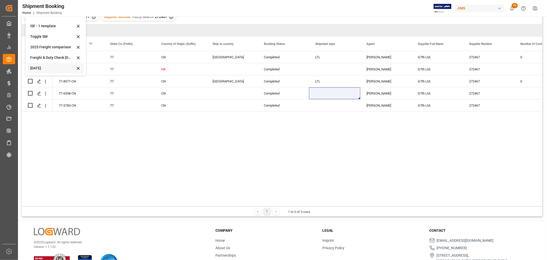
click at [42, 65] on div "Oct 2025" at bounding box center [56, 68] width 56 height 11
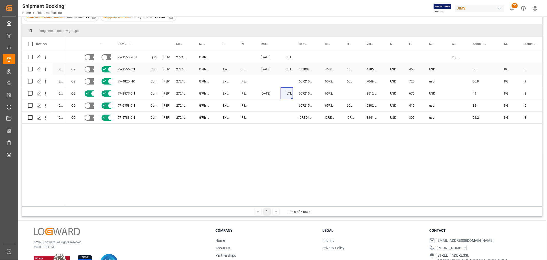
scroll to position [0, 0]
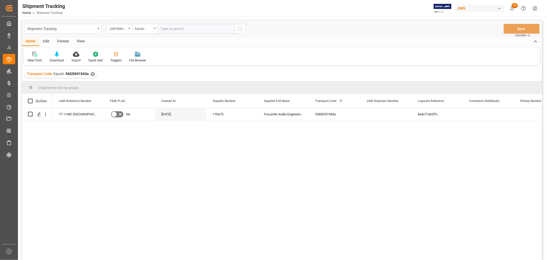
click at [80, 38] on div "View" at bounding box center [81, 41] width 16 height 9
click at [34, 56] on icon at bounding box center [32, 54] width 5 height 5
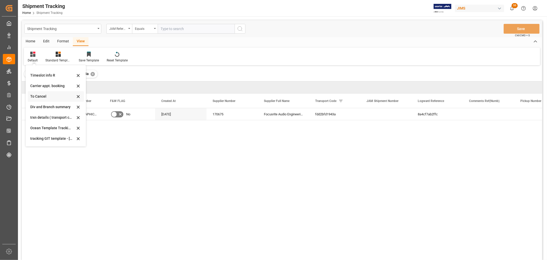
scroll to position [28, 0]
click at [43, 139] on div "Oct 09 2025" at bounding box center [52, 138] width 45 height 5
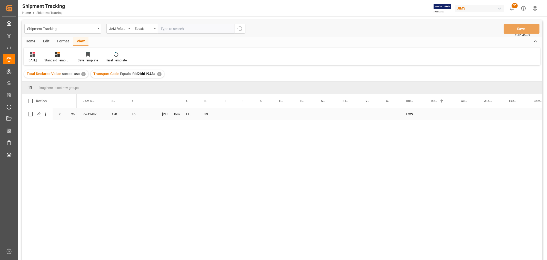
click at [148, 112] on div "Press SPACE to select this row." at bounding box center [150, 114] width 12 height 12
click at [150, 114] on input "Press SPACE to select this row." at bounding box center [151, 117] width 6 height 10
click at [151, 114] on input "Press SPACE to select this row." at bounding box center [151, 117] width 6 height 10
paste input "73428"
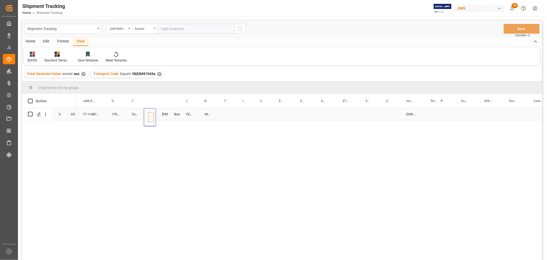
type input "73428"
click at [212, 109] on div "394184601813" at bounding box center [208, 114] width 20 height 12
click at [208, 114] on div "394184601813" at bounding box center [208, 114] width 20 height 12
drag, startPoint x: 217, startPoint y: 119, endPoint x: 224, endPoint y: 119, distance: 6.9
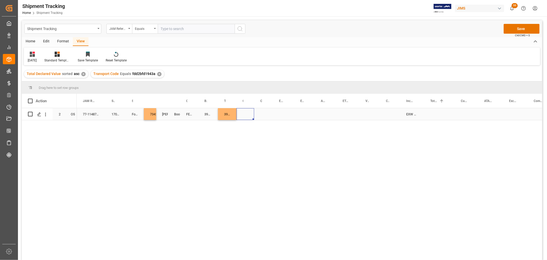
click at [244, 113] on div "Press SPACE to select this row." at bounding box center [246, 114] width 18 height 12
click at [246, 118] on button "Select" at bounding box center [246, 117] width 11 height 10
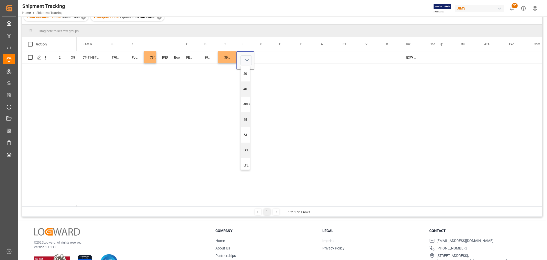
scroll to position [57, 0]
click at [245, 163] on div "LTL" at bounding box center [248, 164] width 8 height 5
click at [266, 54] on div "Press SPACE to select this row." at bounding box center [263, 57] width 19 height 12
click at [266, 56] on div "Press SPACE to select this row." at bounding box center [263, 57] width 19 height 12
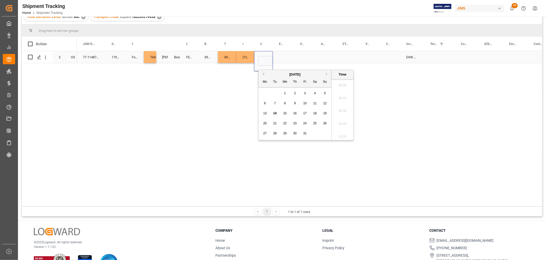
scroll to position [874, 0]
click at [273, 114] on span "14" at bounding box center [274, 113] width 3 height 4
type input "10-14-2025 00:00"
click at [298, 61] on div "Press SPACE to select this row." at bounding box center [304, 57] width 21 height 12
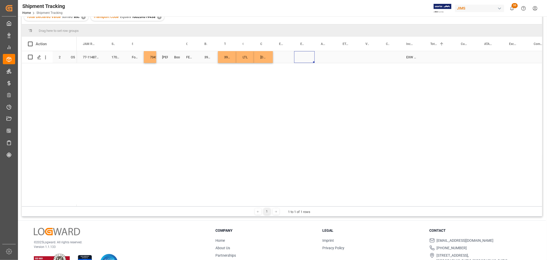
click at [268, 58] on div "10-14-2025 00:00:00" at bounding box center [263, 57] width 19 height 12
drag, startPoint x: 272, startPoint y: 62, endPoint x: 316, endPoint y: 59, distance: 44.3
click at [348, 55] on div "Press SPACE to select this row." at bounding box center [348, 57] width 23 height 12
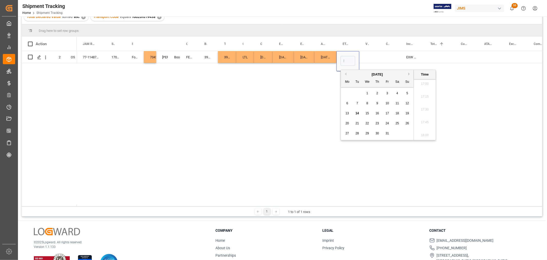
click at [368, 114] on span "15" at bounding box center [367, 113] width 3 height 4
type input "10-15-2025 00:00"
click at [373, 56] on div "Press SPACE to select this row." at bounding box center [370, 57] width 21 height 12
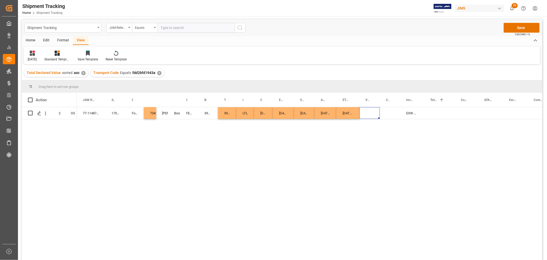
scroll to position [0, 0]
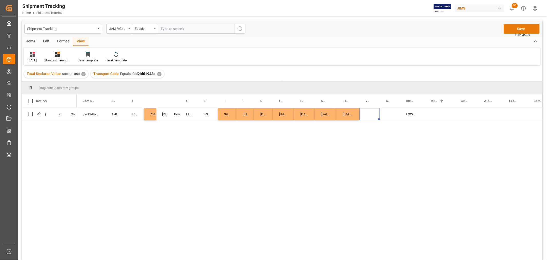
click at [515, 25] on button "Save" at bounding box center [522, 29] width 36 height 10
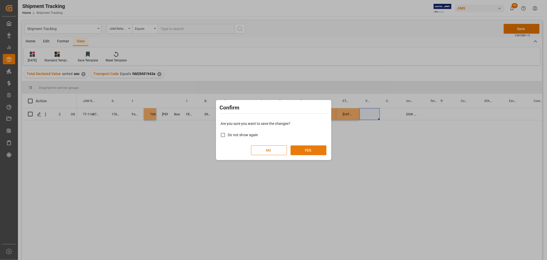
click at [305, 148] on button "YES" at bounding box center [309, 150] width 36 height 10
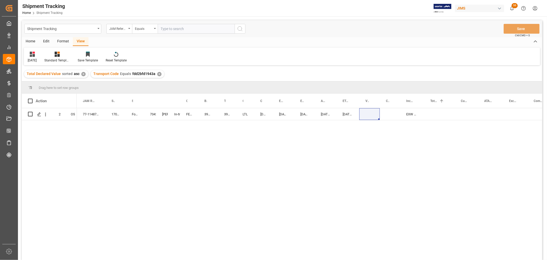
click at [376, 135] on div "77-11487-GB 170675 Focusrite Audio Engineering 73428 Shyamala Mantha In-transit…" at bounding box center [310, 185] width 466 height 155
click at [98, 28] on icon "open menu" at bounding box center [99, 28] width 2 height 1
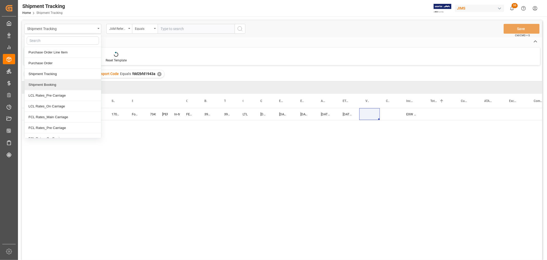
click at [50, 84] on div "Shipment Booking" at bounding box center [63, 84] width 76 height 11
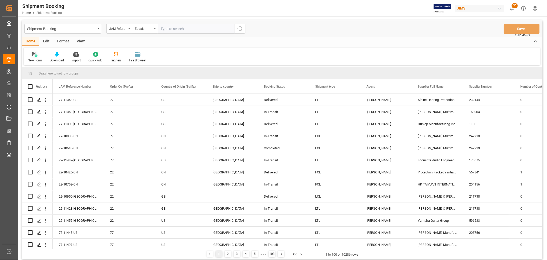
click at [35, 59] on div "New Form" at bounding box center [35, 60] width 14 height 5
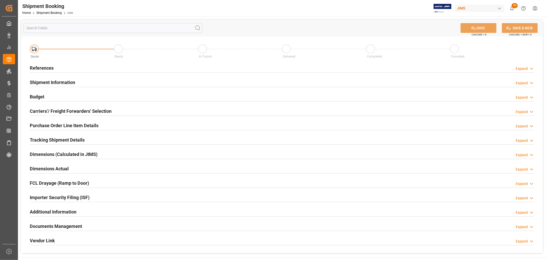
click at [41, 66] on h2 "References" at bounding box center [42, 67] width 24 height 7
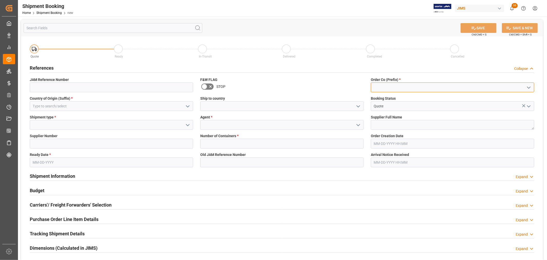
click at [387, 86] on input at bounding box center [452, 87] width 163 height 10
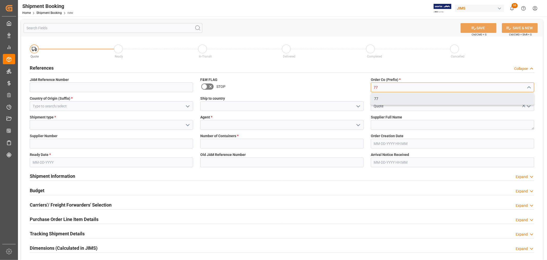
click at [383, 100] on div "77" at bounding box center [452, 99] width 163 height 12
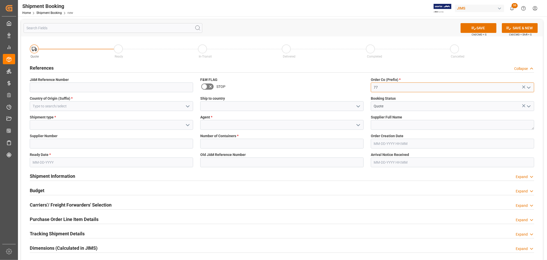
type input "77"
click at [94, 107] on input at bounding box center [111, 106] width 163 height 10
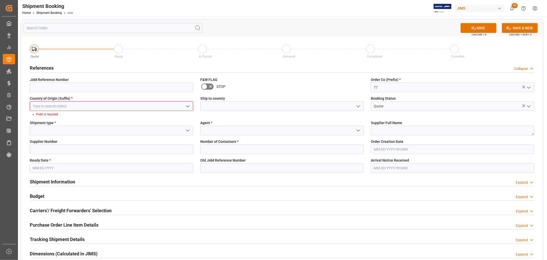
click at [124, 105] on input at bounding box center [111, 106] width 163 height 10
click at [53, 117] on div "CN" at bounding box center [111, 118] width 163 height 12
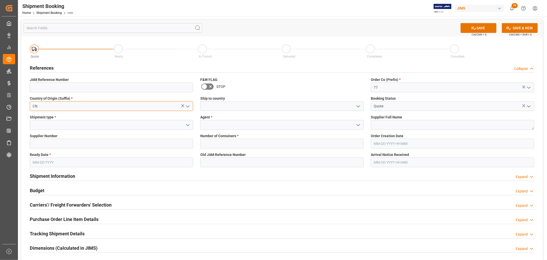
type input "CN"
click at [216, 104] on input at bounding box center [281, 106] width 163 height 10
type input "[GEOGRAPHIC_DATA]"
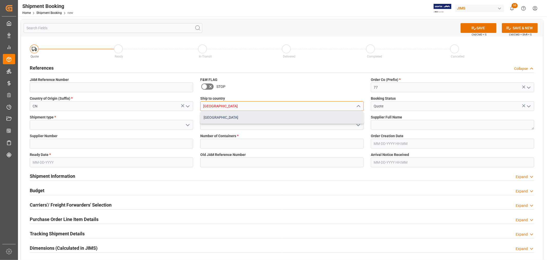
click at [220, 116] on div "[GEOGRAPHIC_DATA]" at bounding box center [282, 118] width 163 height 12
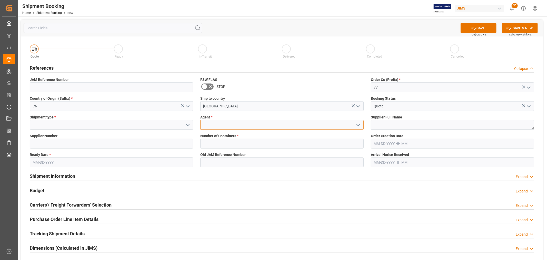
click at [212, 124] on input at bounding box center [281, 125] width 163 height 10
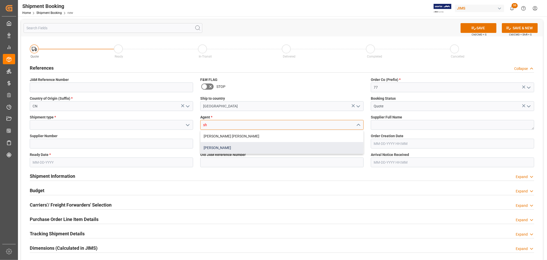
click at [218, 145] on div "[PERSON_NAME]" at bounding box center [282, 148] width 163 height 12
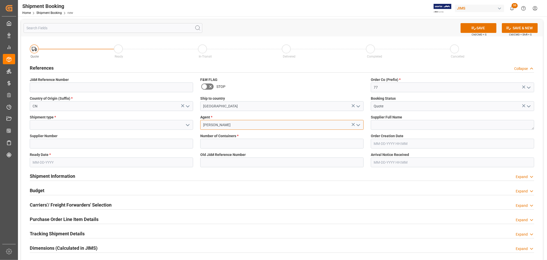
type input "[PERSON_NAME]"
click at [385, 127] on textarea at bounding box center [452, 125] width 163 height 10
paste textarea "G7th Ltd. 272467"
drag, startPoint x: 391, startPoint y: 126, endPoint x: 408, endPoint y: 126, distance: 16.4
click at [408, 126] on textarea "G7th Ltd. 272467" at bounding box center [452, 125] width 163 height 10
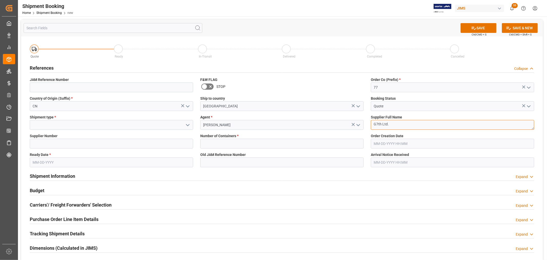
type textarea "G7th Ltd."
click at [87, 143] on input at bounding box center [111, 144] width 163 height 10
paste input "272467"
type input "272467"
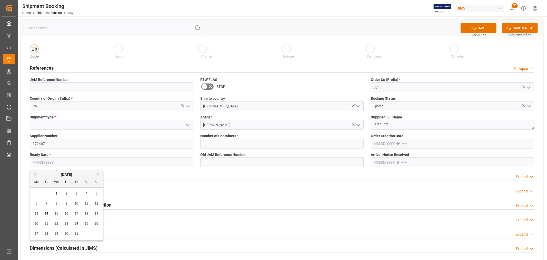
click at [44, 158] on input "text" at bounding box center [111, 162] width 163 height 10
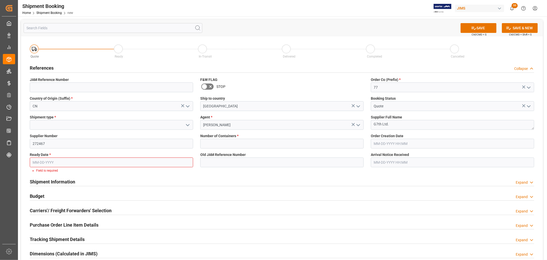
click at [161, 175] on div "Shipment Information Expand" at bounding box center [282, 182] width 512 height 14
click at [119, 161] on input "text" at bounding box center [111, 162] width 163 height 10
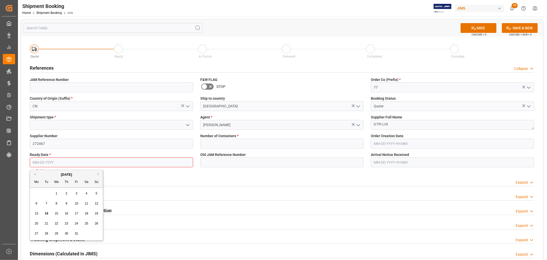
click at [43, 193] on div "29 30 1 2 3 4 5" at bounding box center [67, 193] width 70 height 10
click at [100, 173] on button "Next Month" at bounding box center [99, 173] width 3 height 3
click at [34, 204] on div "3" at bounding box center [36, 203] width 6 height 6
type input "[DATE]"
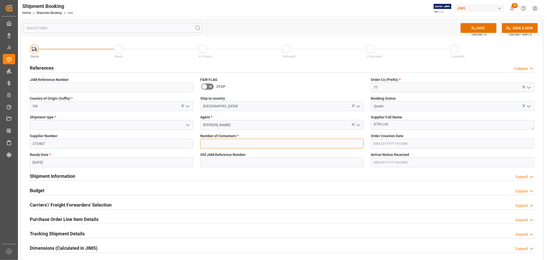
click at [237, 145] on input "text" at bounding box center [281, 144] width 163 height 10
type input "0"
click at [188, 124] on icon "open menu" at bounding box center [188, 125] width 6 height 6
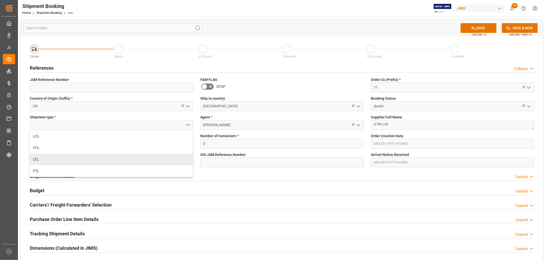
click at [53, 158] on div "LTL" at bounding box center [111, 159] width 163 height 12
type input "LTL"
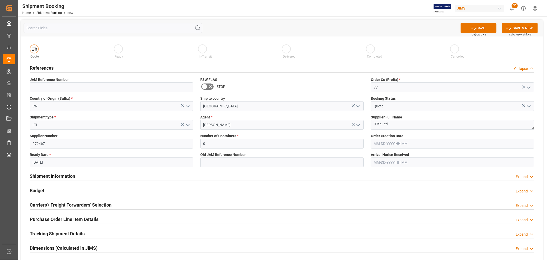
click at [181, 171] on div "Shipment Information Expand" at bounding box center [282, 176] width 505 height 10
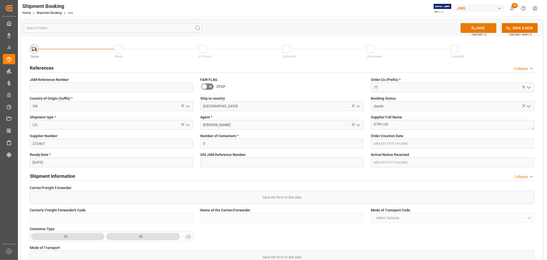
click at [481, 26] on button "SAVE" at bounding box center [479, 28] width 36 height 10
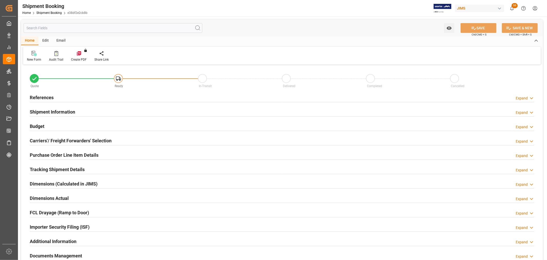
type input "0"
type input "[DATE]"
click at [42, 98] on h2 "References" at bounding box center [42, 97] width 24 height 7
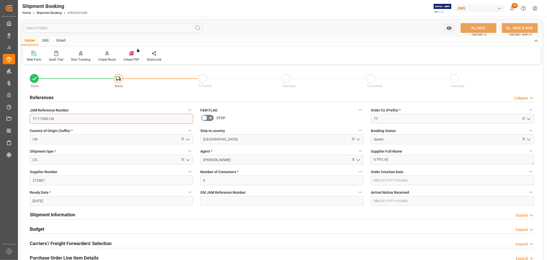
drag, startPoint x: 62, startPoint y: 121, endPoint x: 25, endPoint y: 121, distance: 36.5
click at [25, 121] on div "Quote Ready In-Transit Delivered Completed Cancelled References Collapse JAM Re…" at bounding box center [282, 225] width 522 height 319
